Goal: Navigation & Orientation: Understand site structure

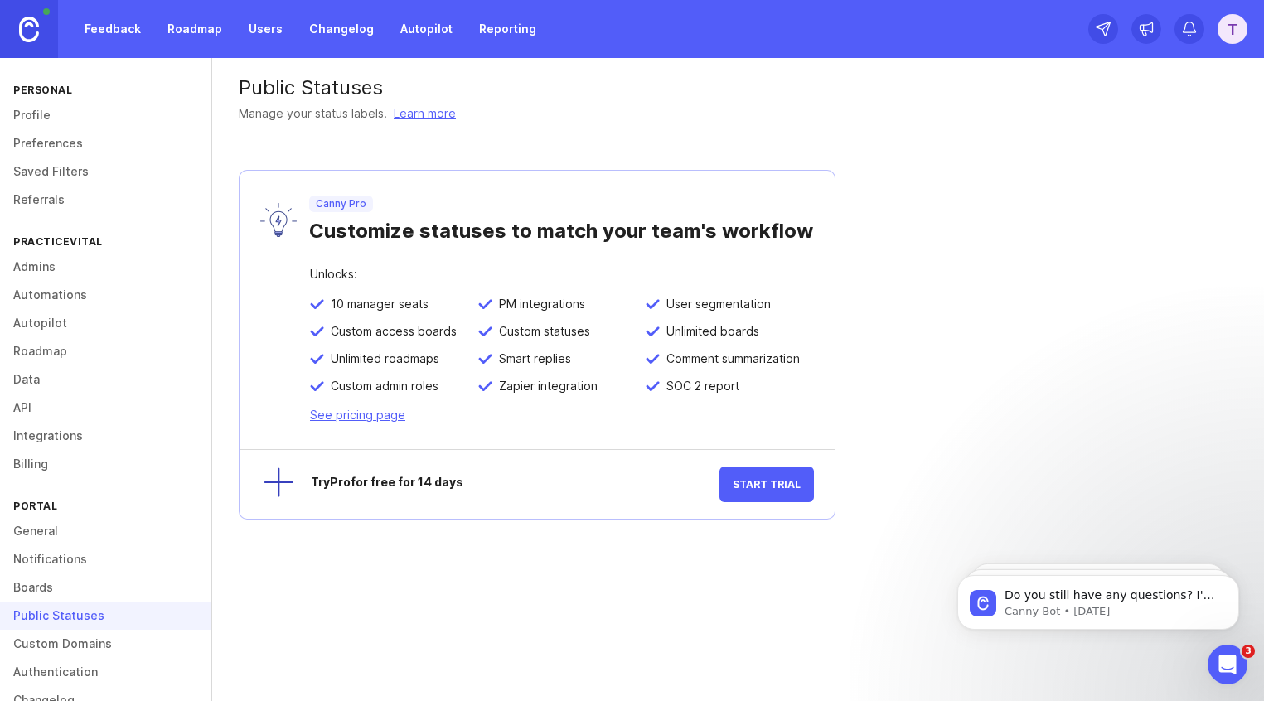
click at [124, 38] on link "Feedback" at bounding box center [113, 29] width 76 height 30
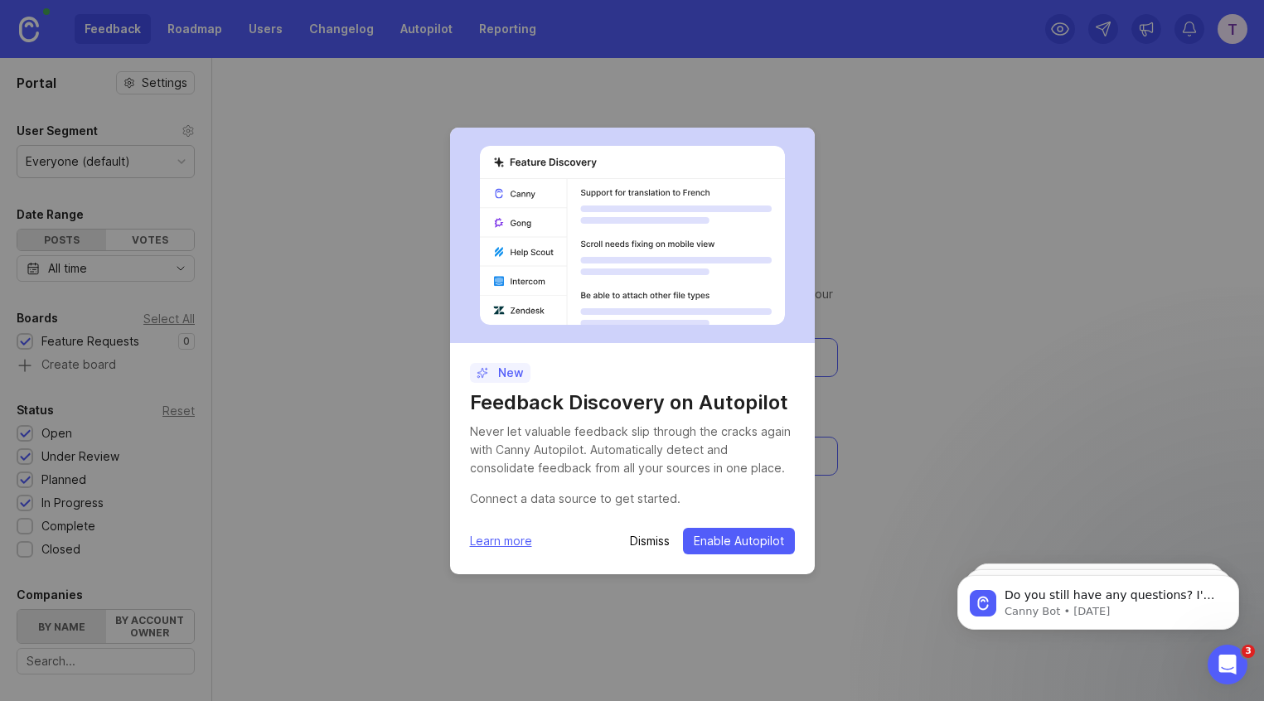
click at [205, 41] on div "New Feedback Discovery on Autopilot Never let valuable feedback slip through th…" at bounding box center [632, 350] width 1264 height 701
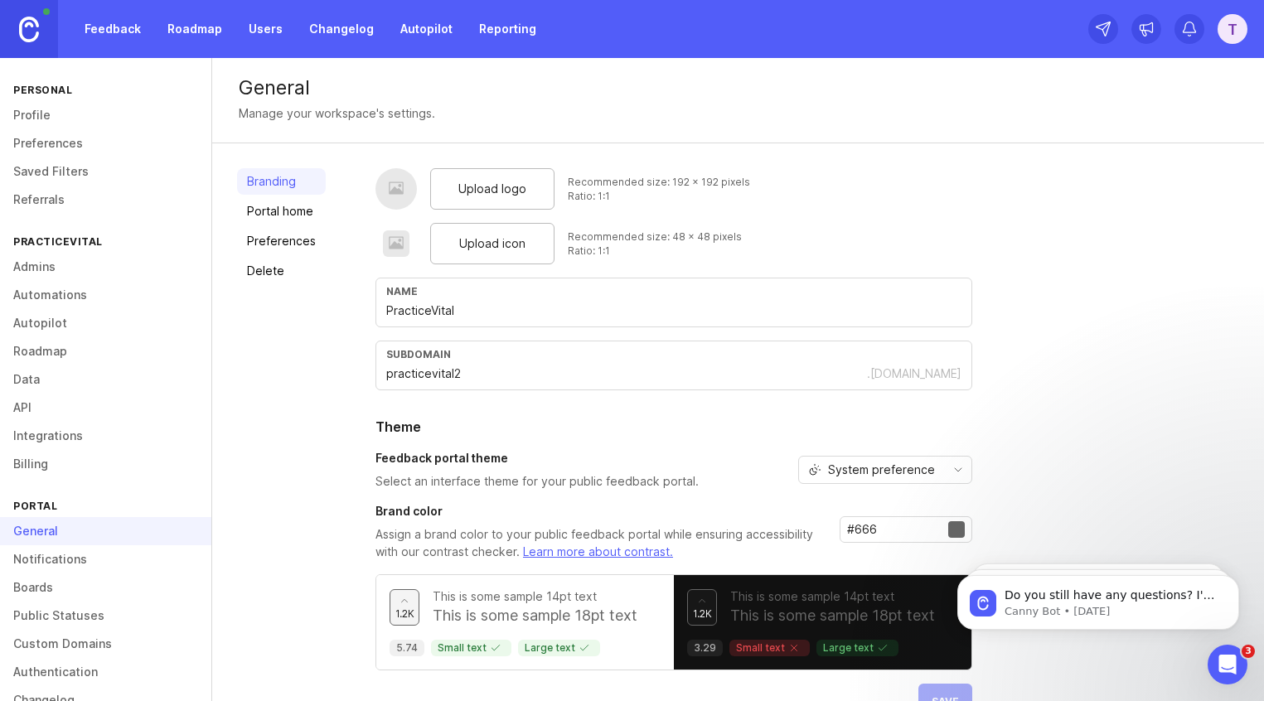
click at [295, 211] on link "Portal home" at bounding box center [281, 211] width 89 height 27
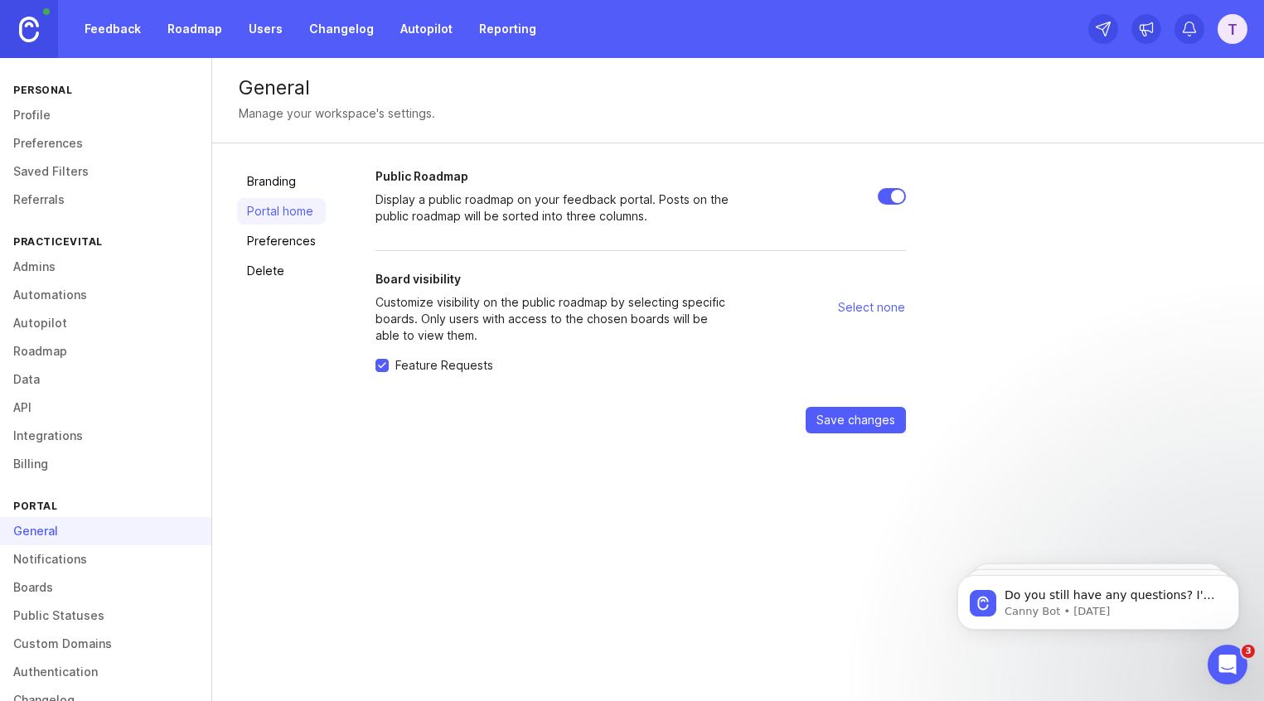
click at [294, 242] on link "Preferences" at bounding box center [281, 241] width 89 height 27
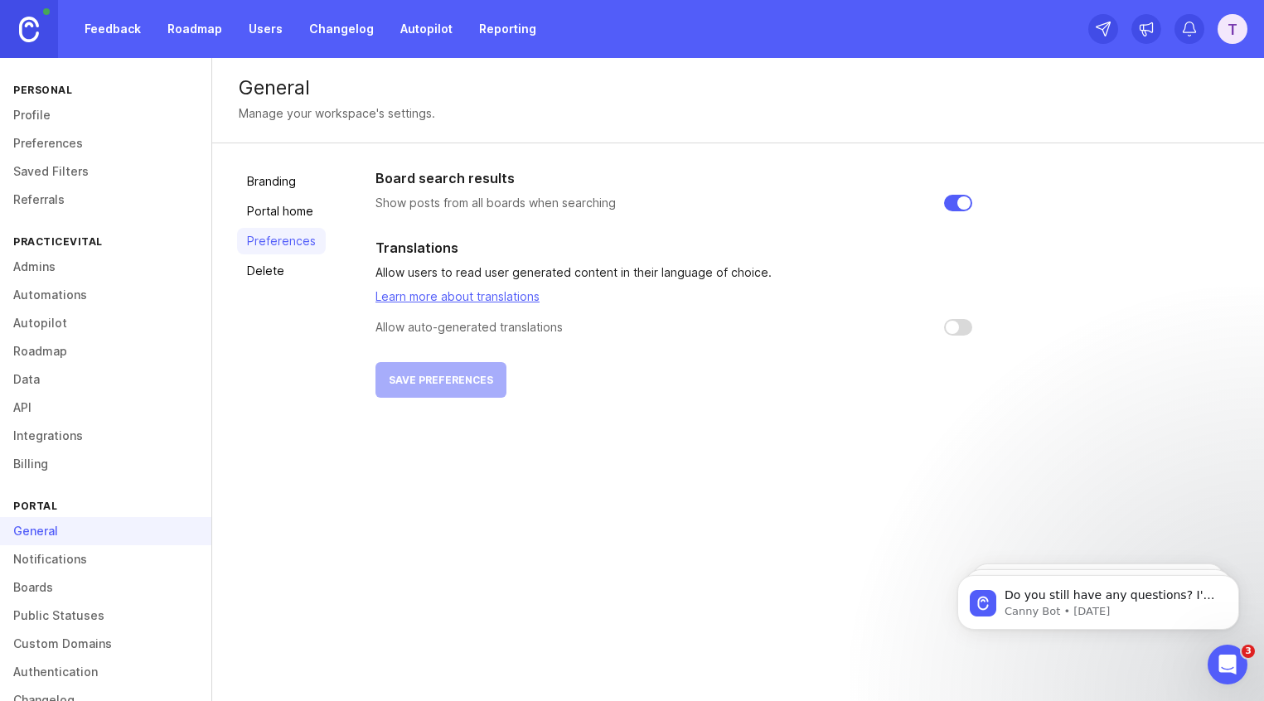
click at [292, 274] on link "Delete" at bounding box center [281, 271] width 89 height 27
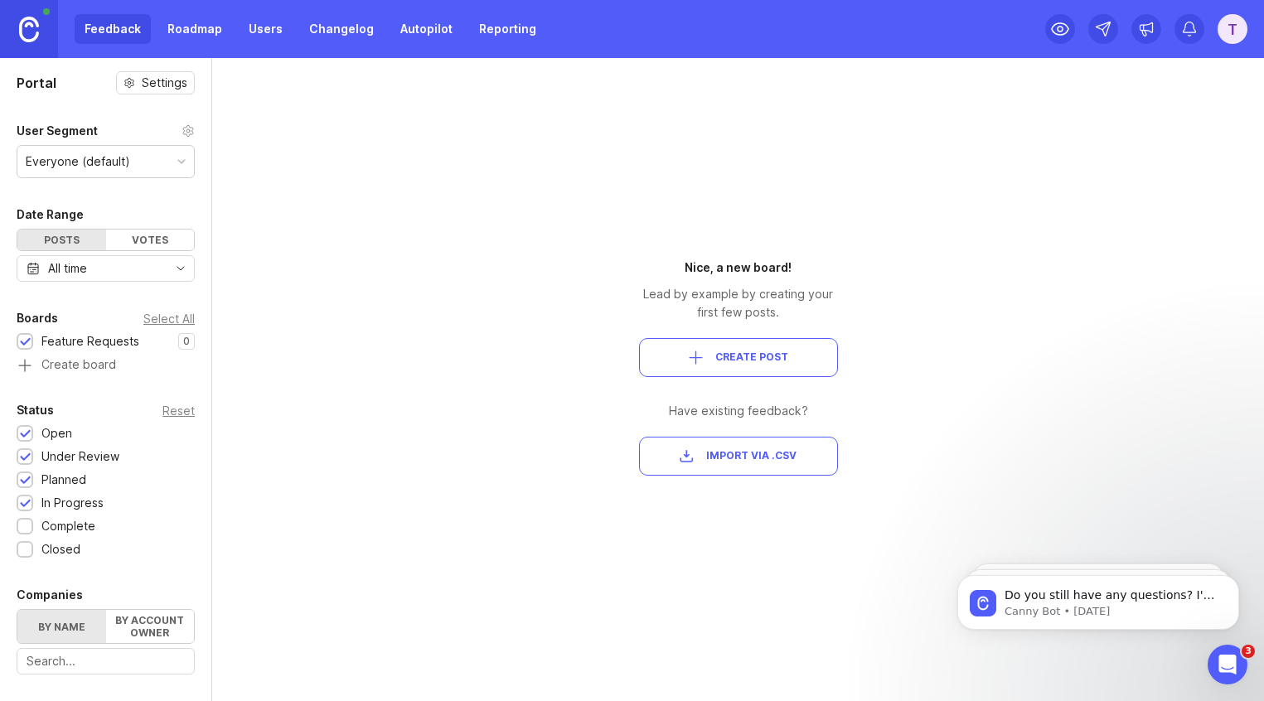
click at [188, 35] on link "Roadmap" at bounding box center [195, 29] width 75 height 30
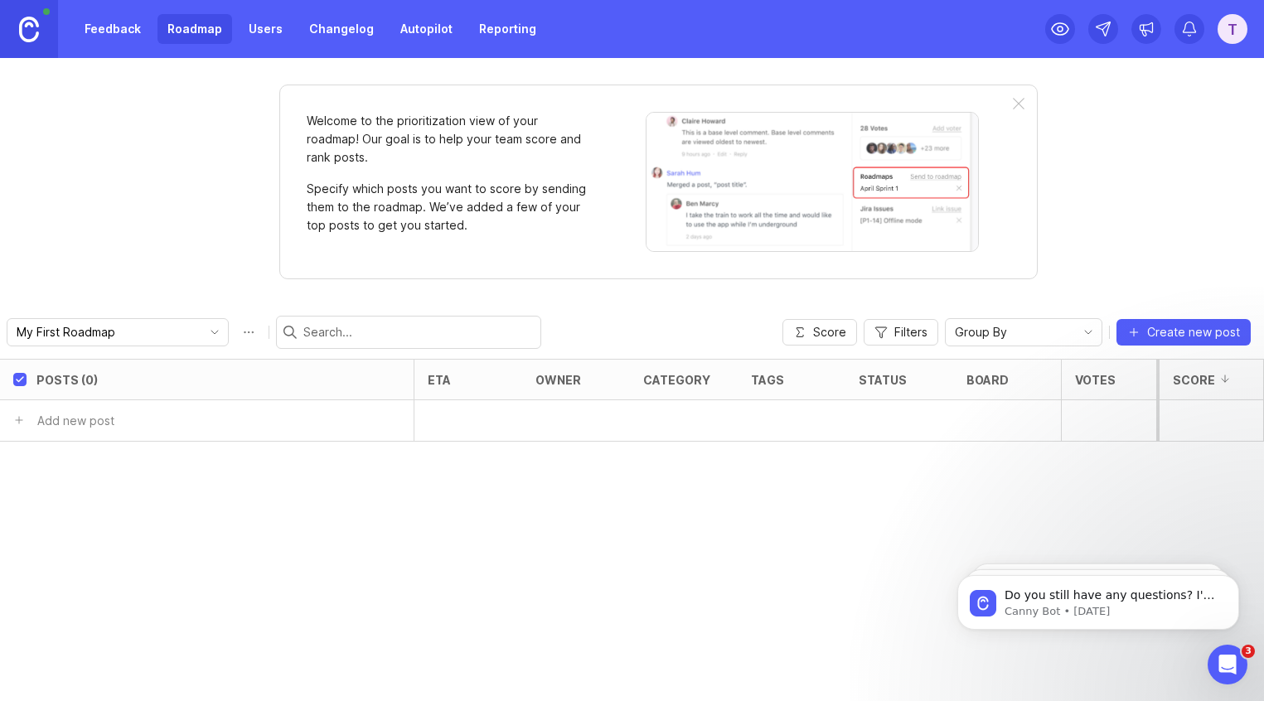
click at [121, 33] on link "Feedback" at bounding box center [113, 29] width 76 height 30
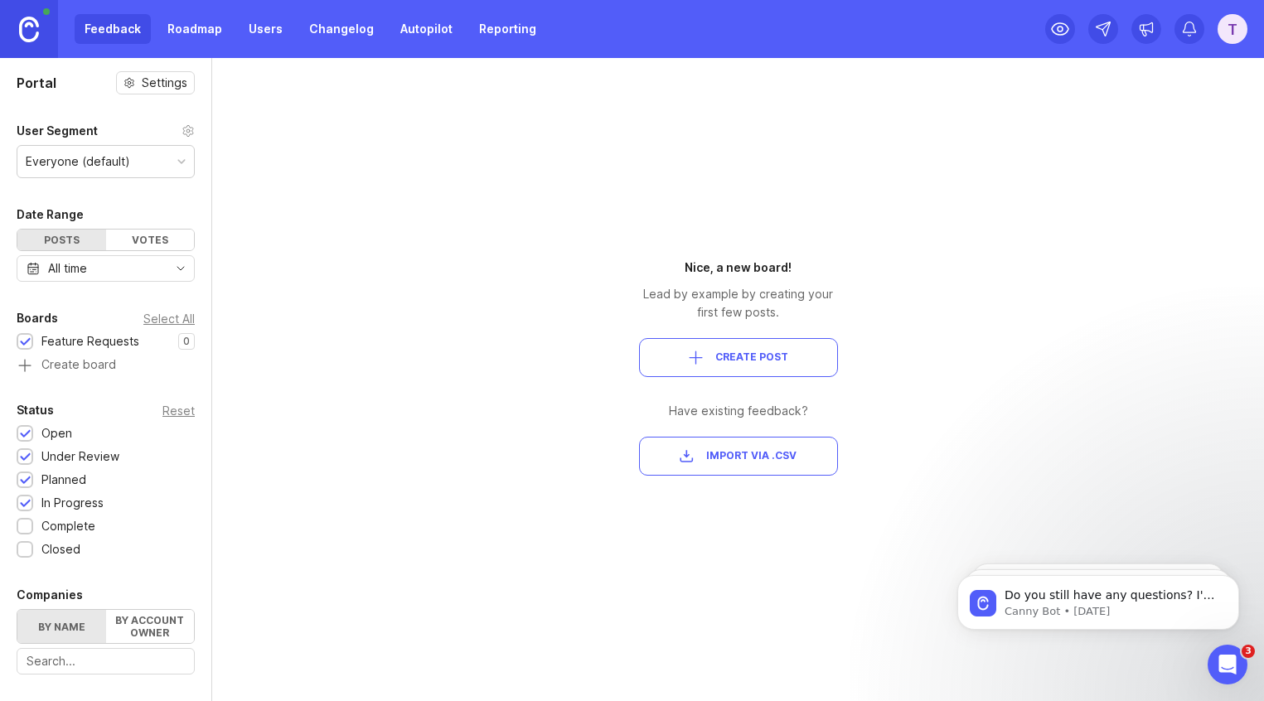
click at [178, 32] on link "Roadmap" at bounding box center [195, 29] width 75 height 30
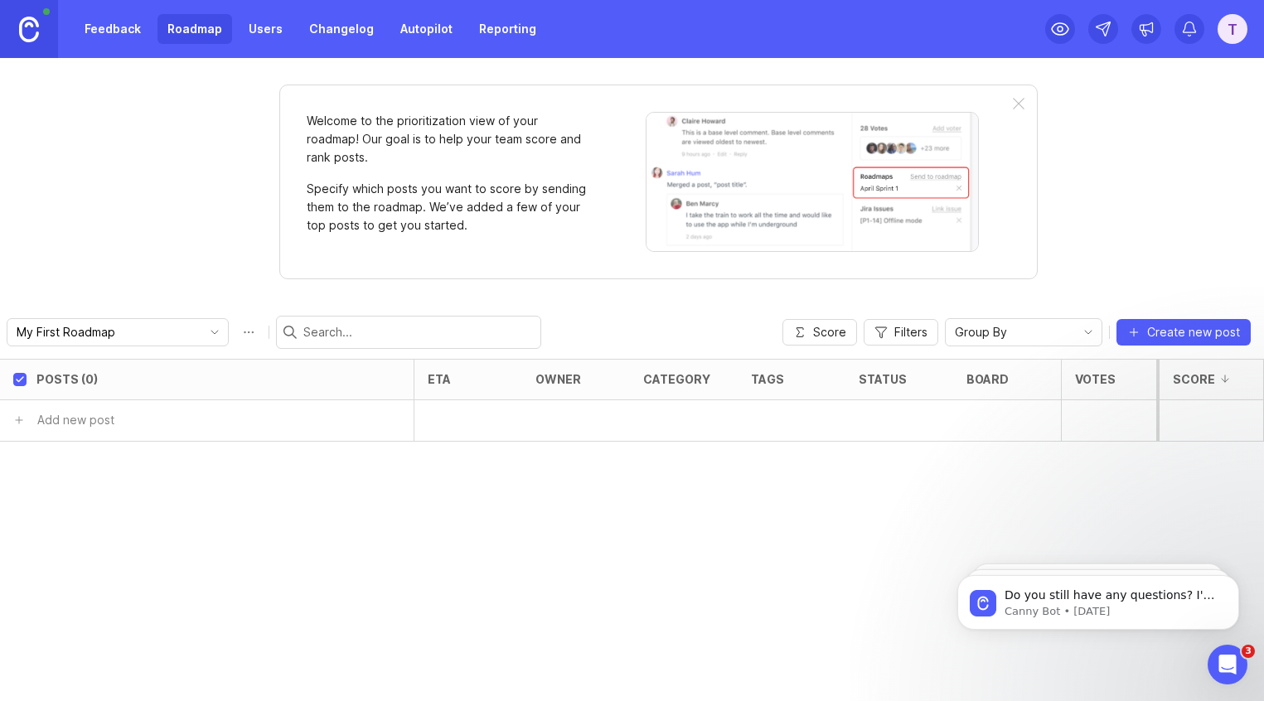
click at [1022, 104] on div at bounding box center [1019, 104] width 12 height 13
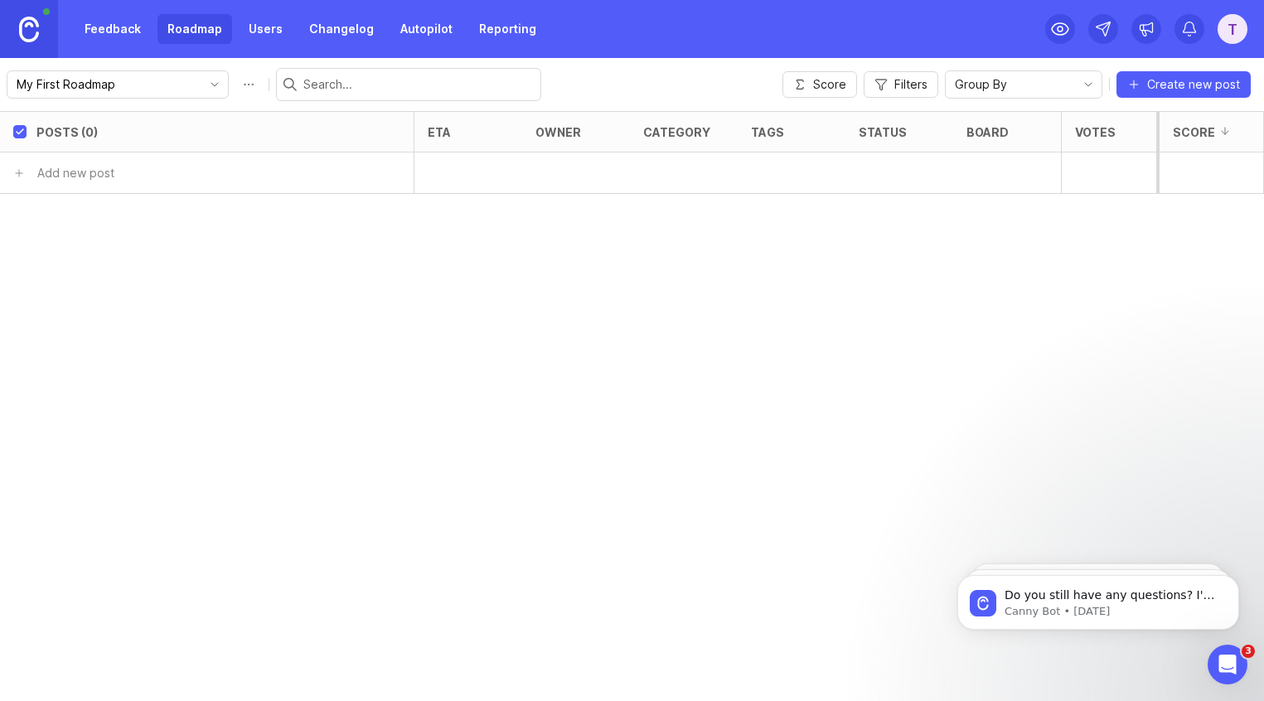
click at [140, 86] on input "My First Roadmap" at bounding box center [108, 84] width 183 height 18
click at [998, 82] on span "Group By" at bounding box center [981, 84] width 52 height 18
click at [997, 82] on span "Group By" at bounding box center [981, 84] width 52 height 18
click at [891, 182] on div at bounding box center [900, 173] width 108 height 41
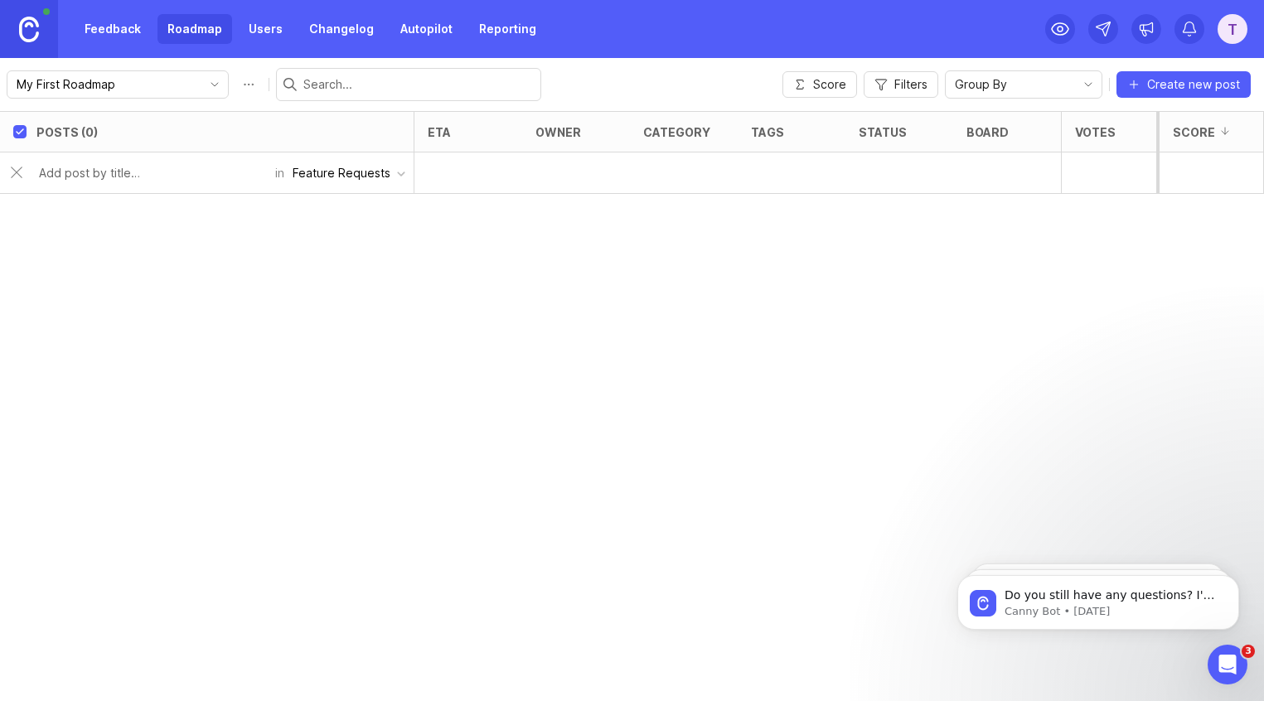
click at [340, 165] on div "Feature Requests" at bounding box center [342, 173] width 98 height 18
click at [342, 187] on button "Feature Requests" at bounding box center [348, 174] width 129 height 32
click at [445, 169] on div at bounding box center [469, 173] width 108 height 41
